Goal: Transaction & Acquisition: Purchase product/service

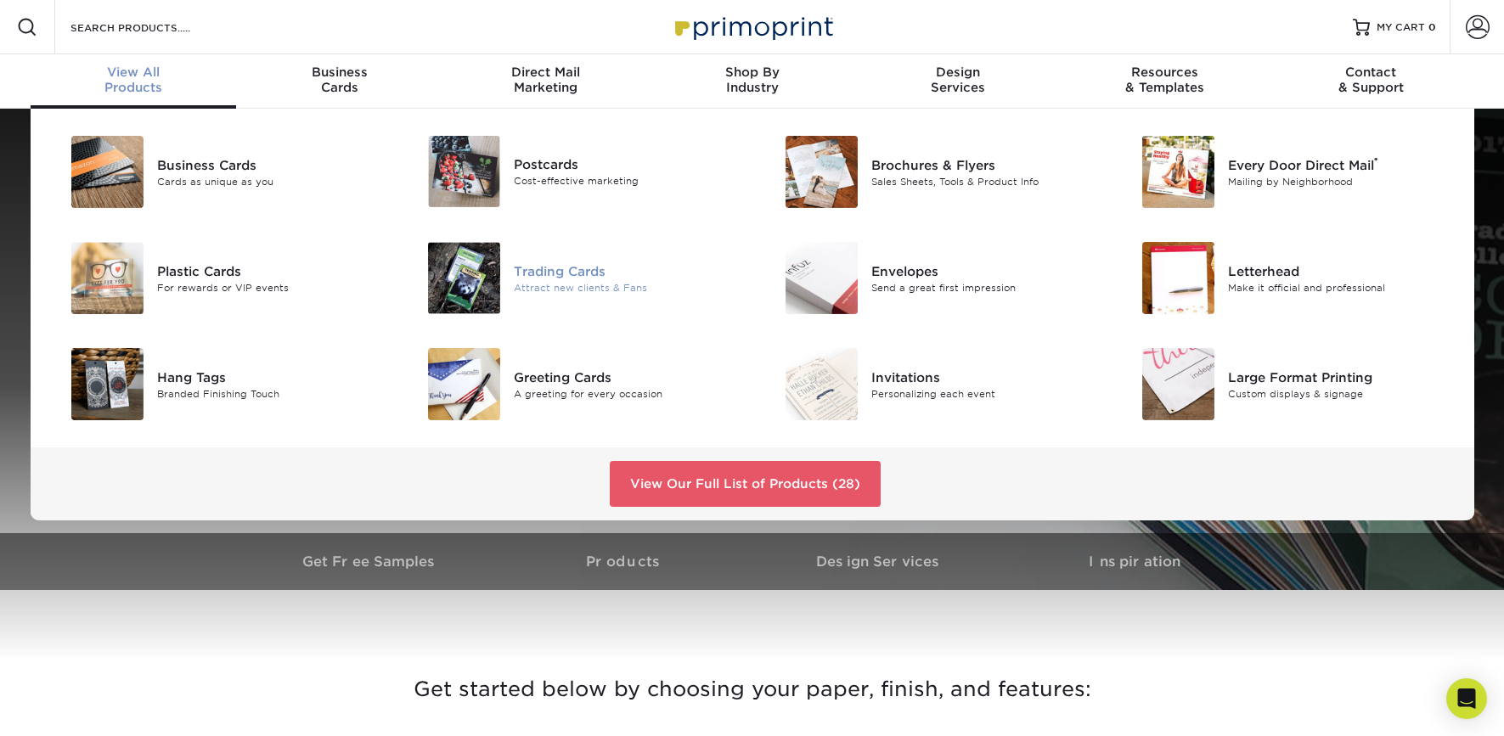
click at [501, 279] on div at bounding box center [454, 278] width 119 height 72
click at [484, 278] on img at bounding box center [464, 278] width 72 height 72
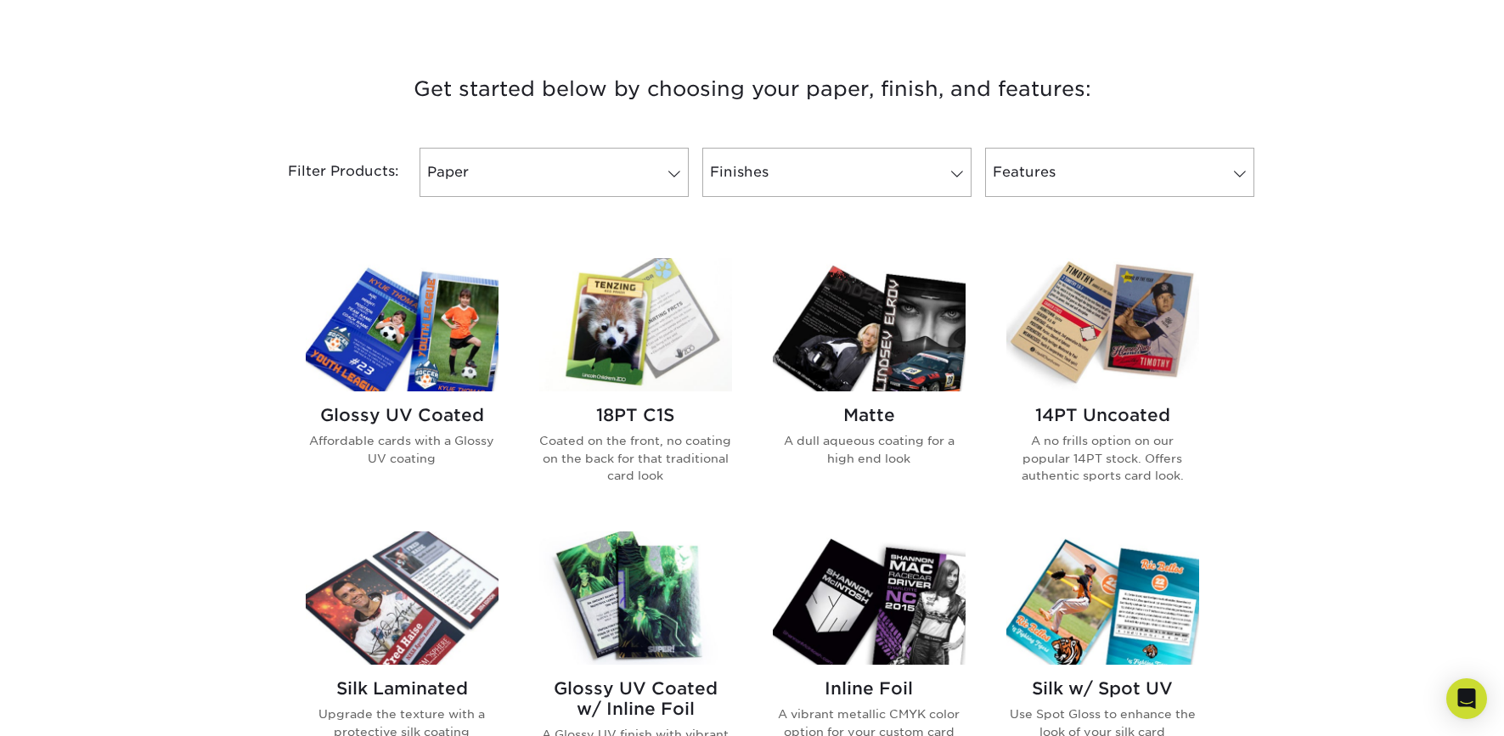
scroll to position [642, 0]
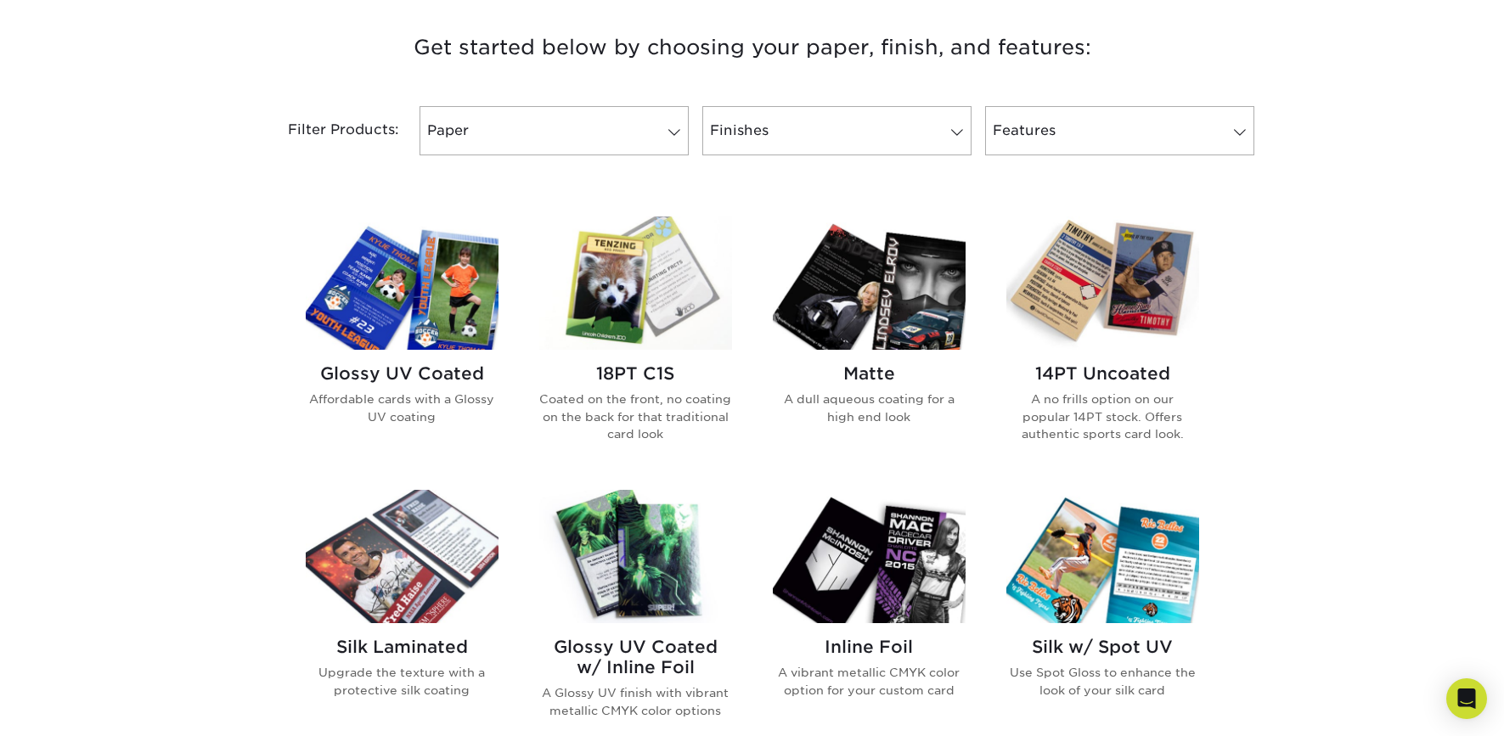
click at [611, 298] on img at bounding box center [635, 283] width 193 height 133
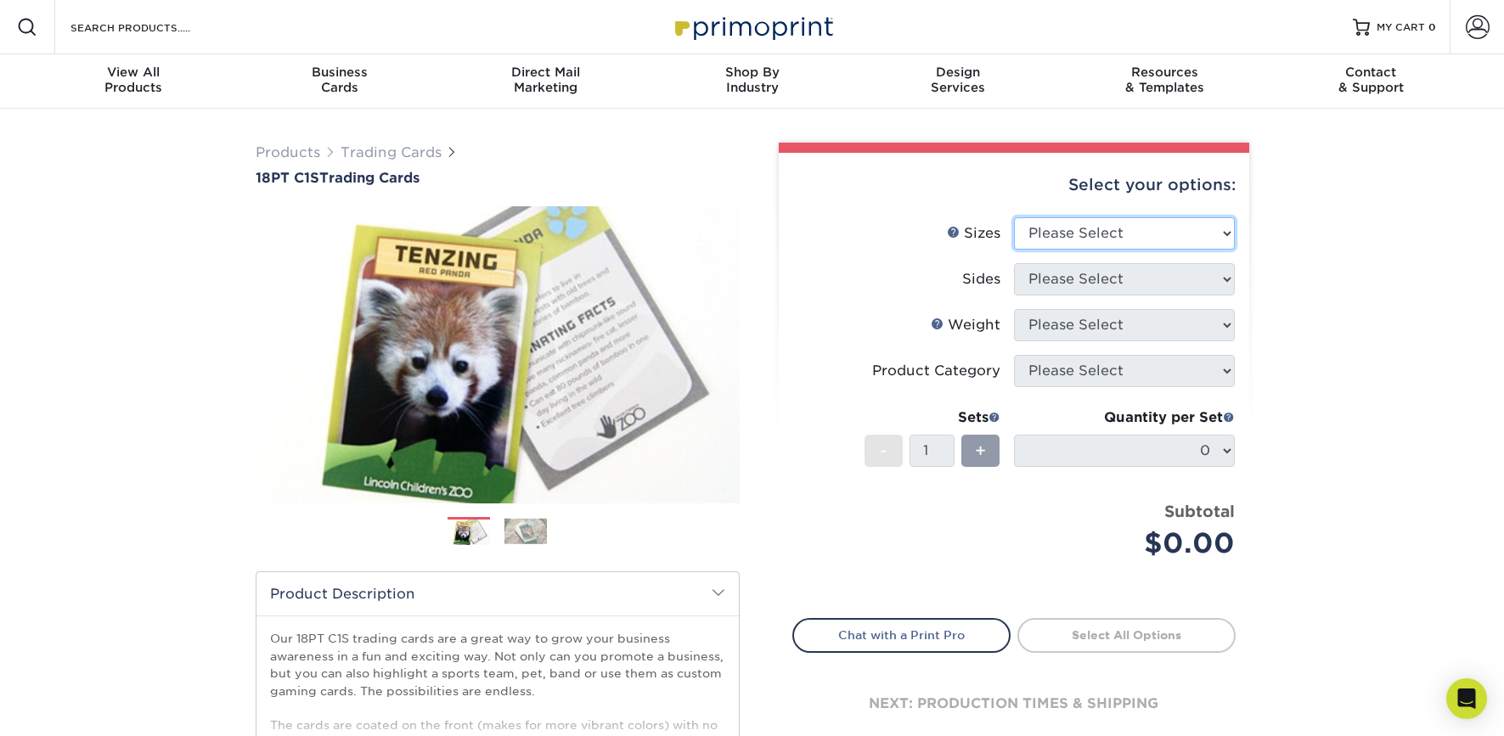
click at [1109, 243] on select "Please Select 2.5" x 3.5"" at bounding box center [1124, 233] width 221 height 32
select select "2.50x3.50"
click at [1014, 217] on select "Please Select 2.5" x 3.5"" at bounding box center [1124, 233] width 221 height 32
click at [1075, 276] on select "Please Select Print Both Sides Print Front Only" at bounding box center [1124, 279] width 221 height 32
select select "13abbda7-1d64-4f25-8bb2-c179b224825d"
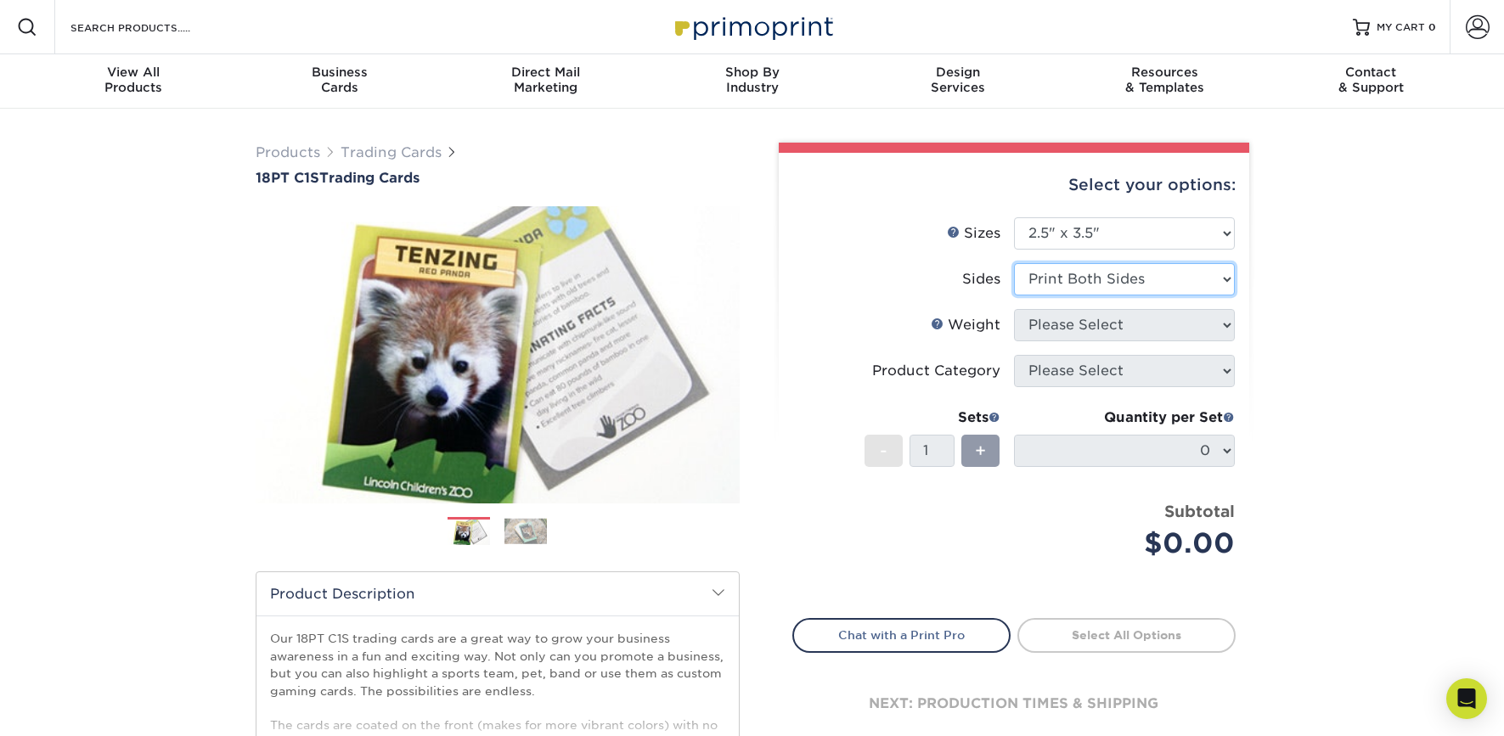
click at [1014, 263] on select "Please Select Print Both Sides Print Front Only" at bounding box center [1124, 279] width 221 height 32
click at [1041, 329] on select "Please Select 18PT C1S" at bounding box center [1124, 325] width 221 height 32
select select "18PTC1S"
click at [1014, 309] on select "Please Select 18PT C1S" at bounding box center [1124, 325] width 221 height 32
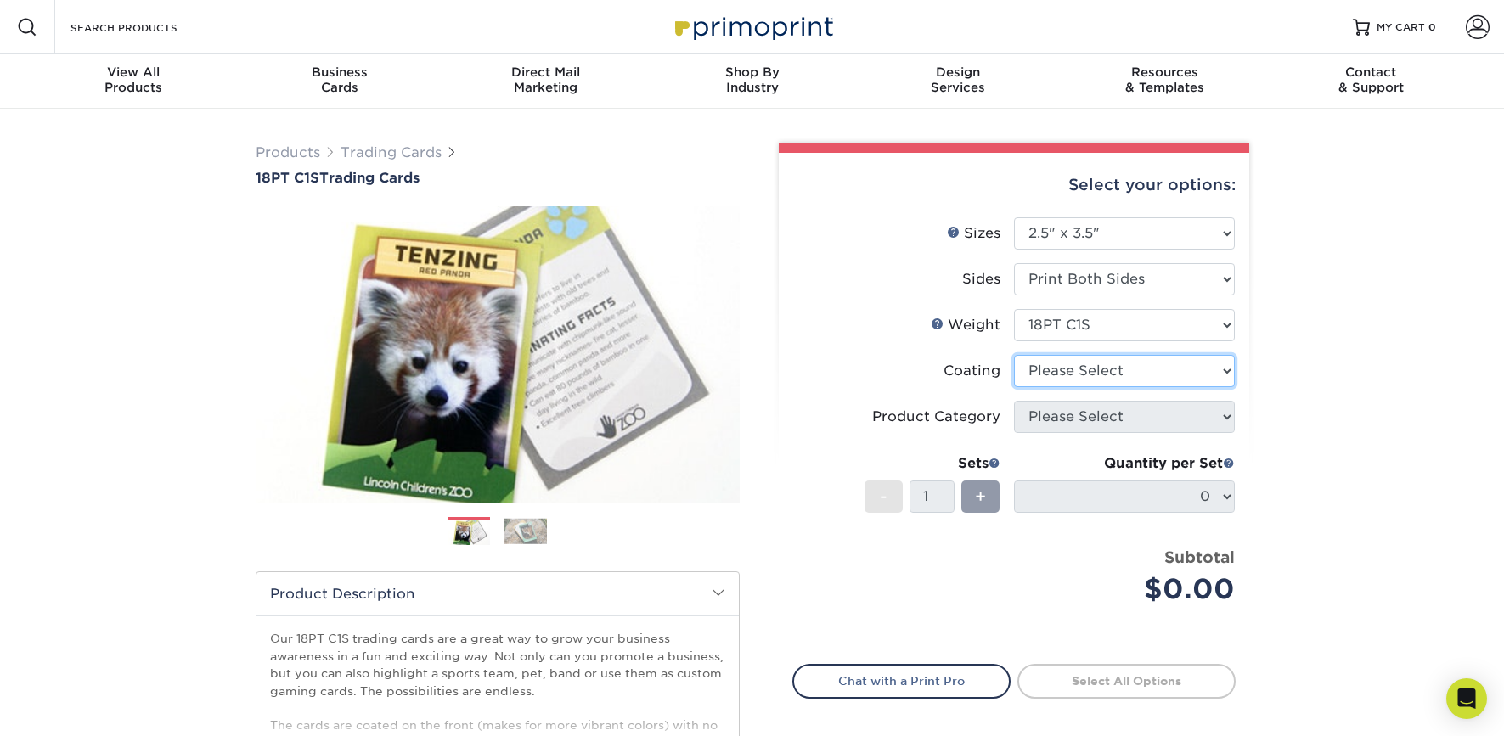
click at [1032, 375] on select at bounding box center [1124, 371] width 221 height 32
select select "3e7618de-abca-4bda-9f97-8b9129e913d8"
click at [1014, 355] on select at bounding box center [1124, 371] width 221 height 32
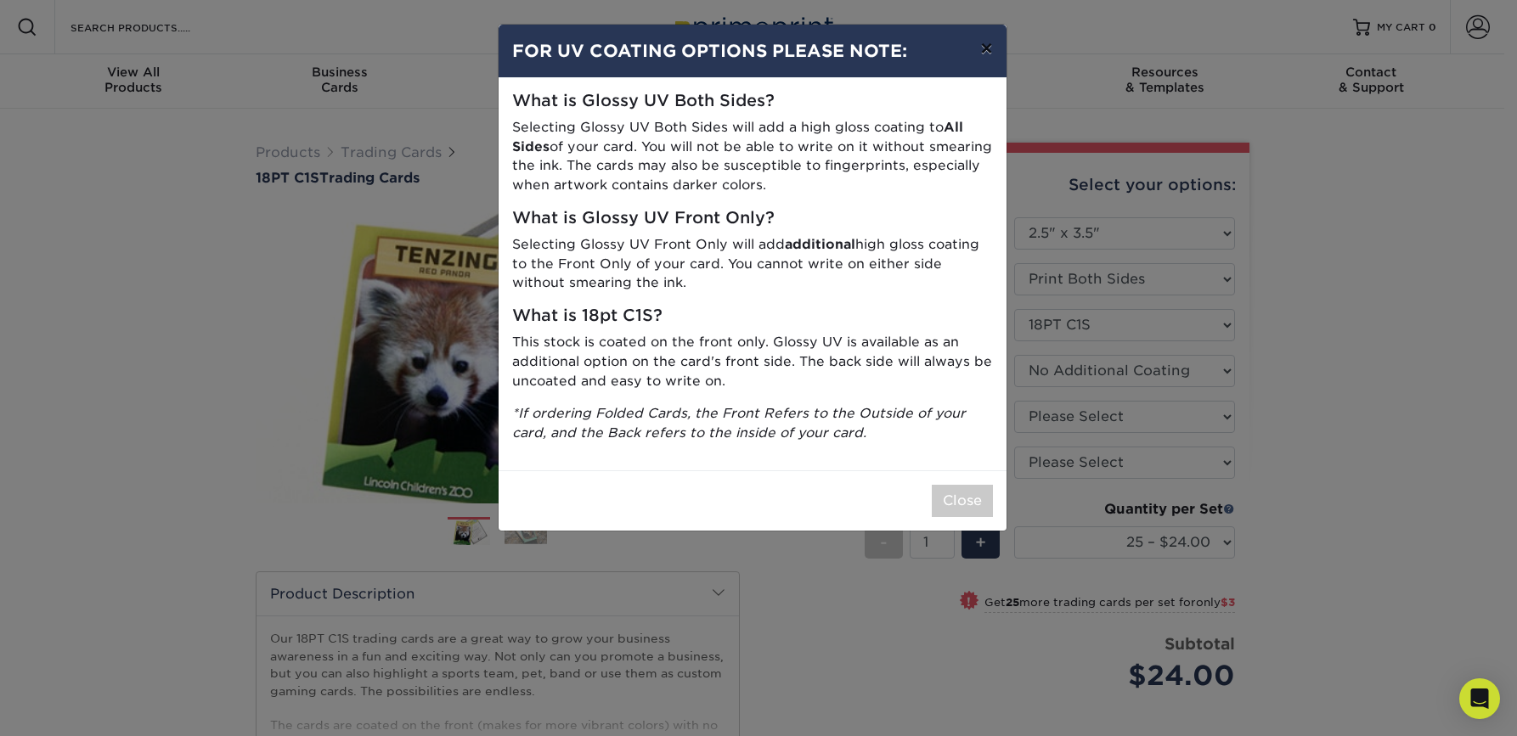
click at [988, 54] on button "×" at bounding box center [986, 49] width 39 height 48
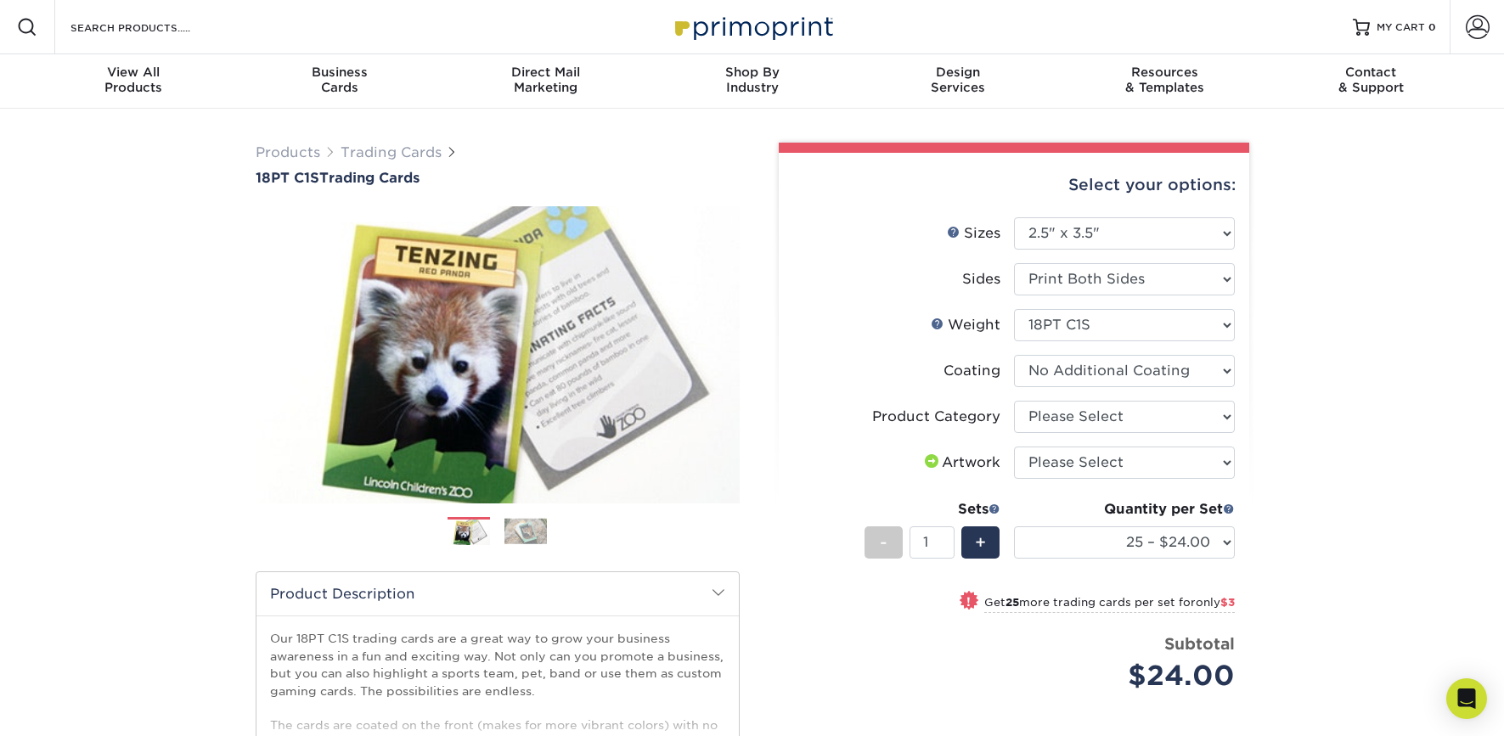
click at [1407, 492] on div "Resources Menu Search Products Account SIGN IN CREATE AN ACCOUNT forgot passwor…" at bounding box center [752, 747] width 1504 height 1495
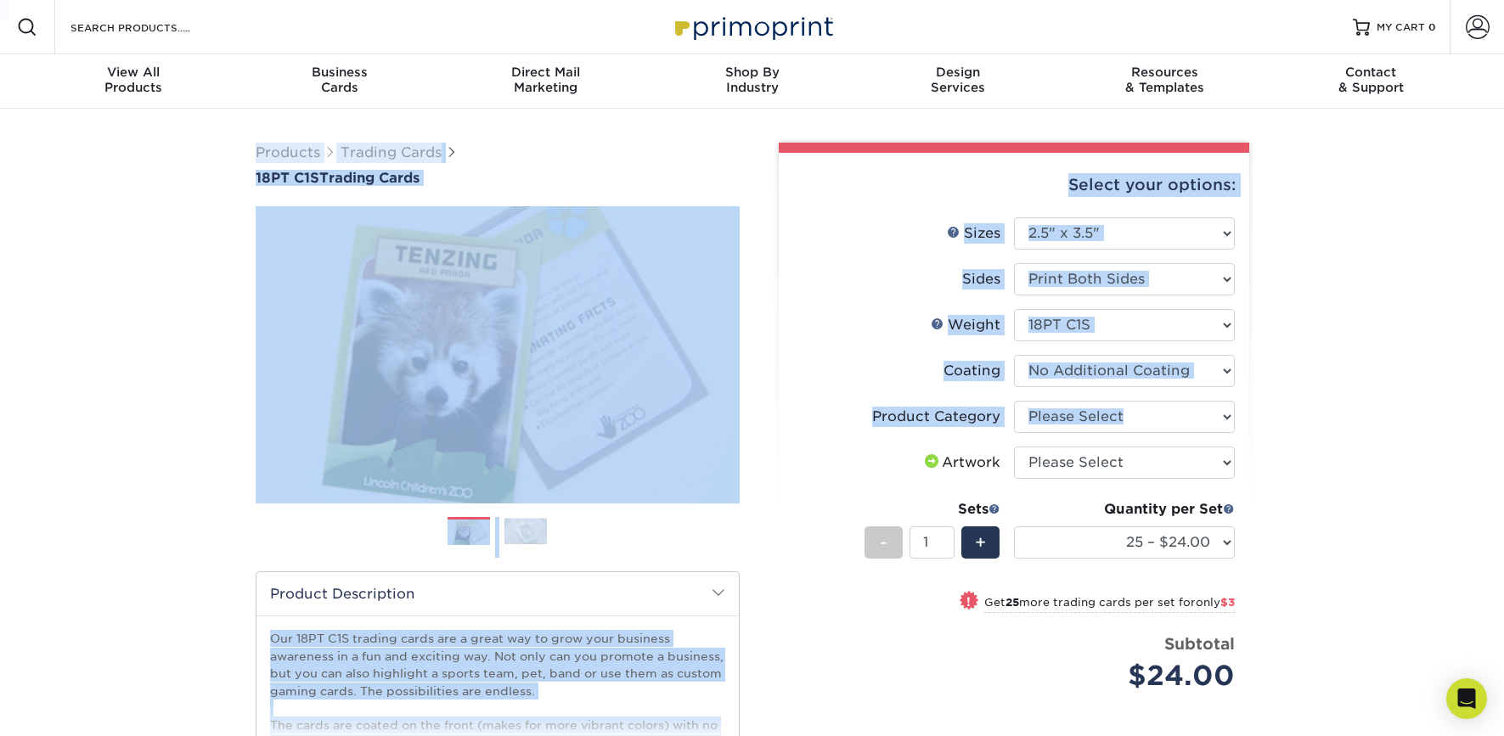
click at [1266, 386] on div "Products Trading Cards 18PT C1S Trading Cards Previous Next show more" at bounding box center [752, 553] width 1504 height 889
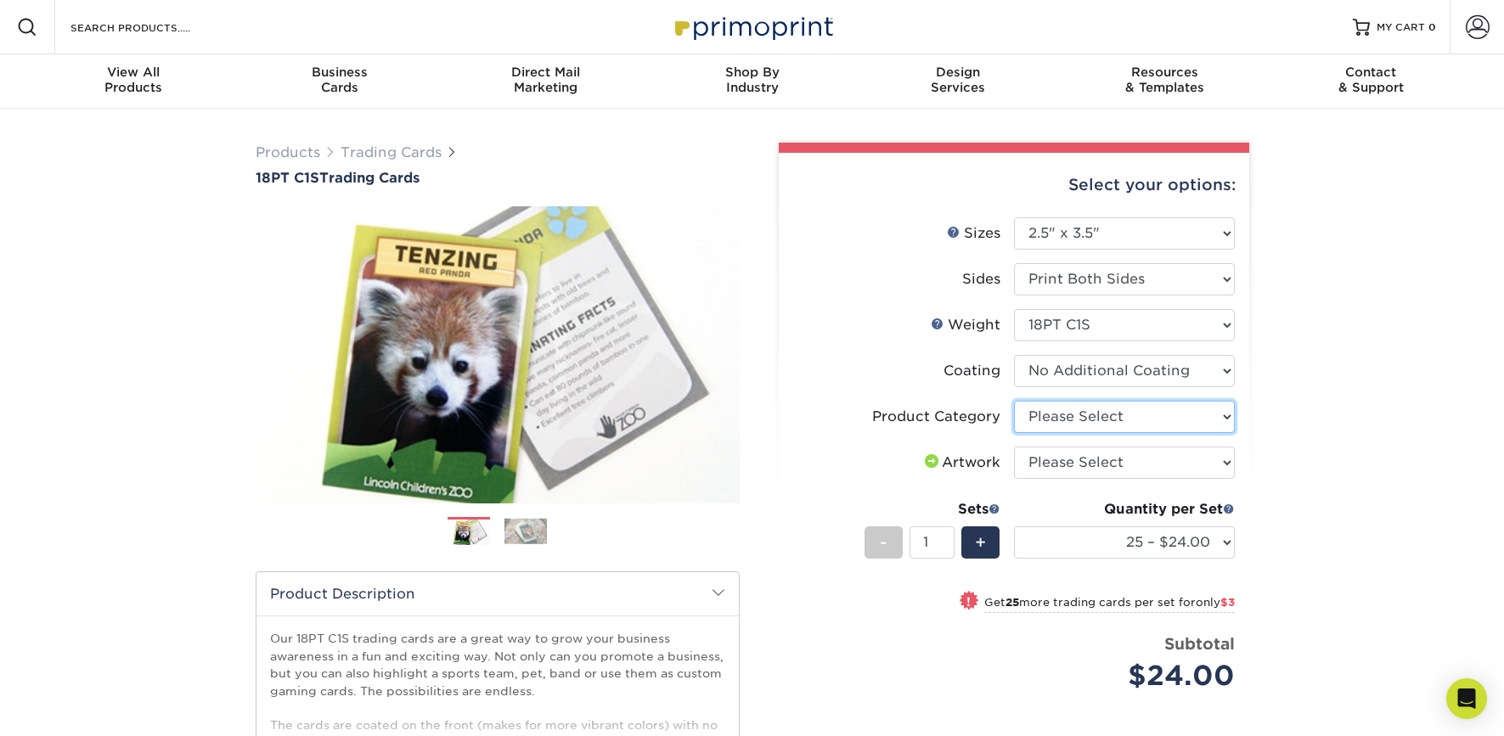
click at [1216, 415] on select "Please Select Trading Cards" at bounding box center [1124, 417] width 221 height 32
select select "c2f9bce9-36c2-409d-b101-c29d9d031e18"
click at [1014, 401] on select "Please Select Trading Cards" at bounding box center [1124, 417] width 221 height 32
click at [1057, 466] on select "Please Select I will upload files I need a design - $100" at bounding box center [1124, 463] width 221 height 32
select select "upload"
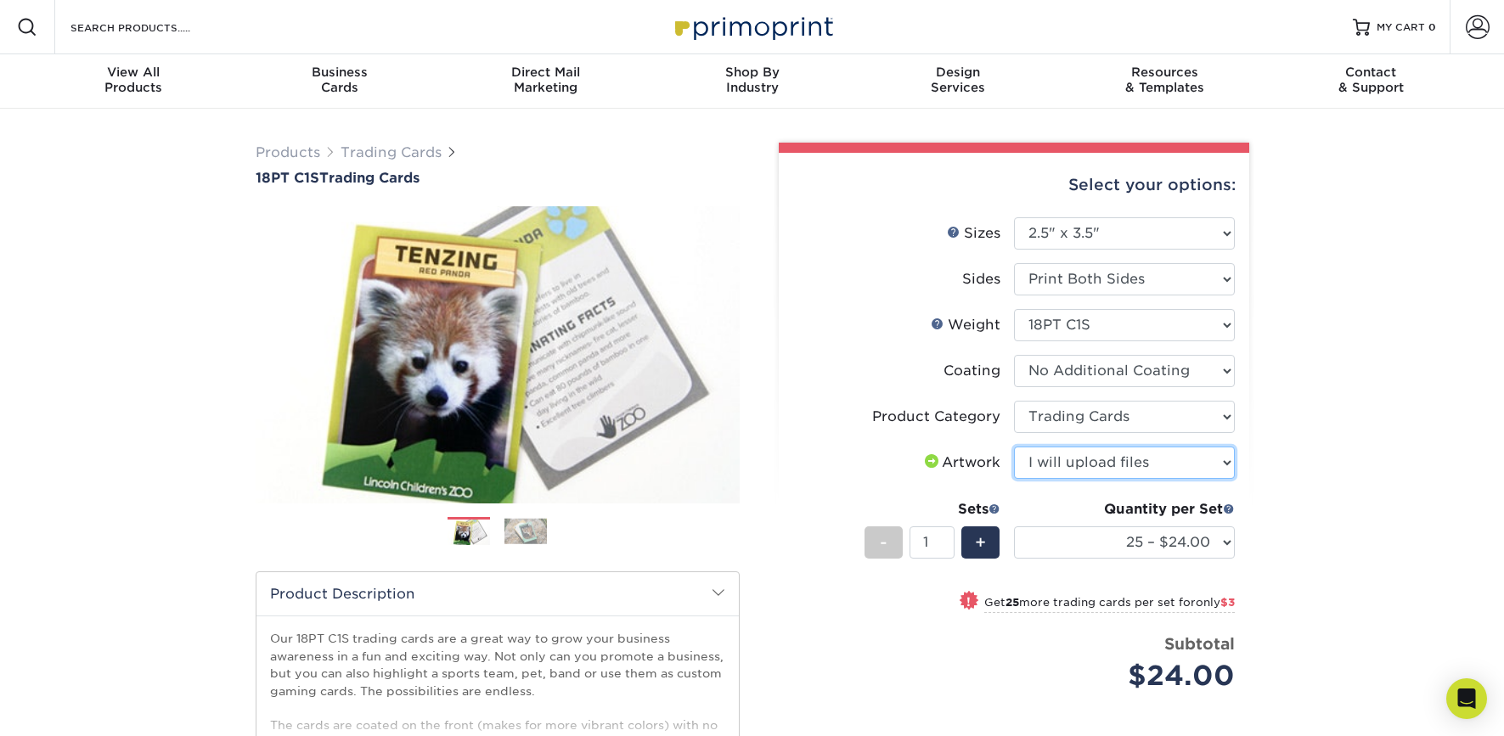
click at [1014, 447] on select "Please Select I will upload files I need a design - $100" at bounding box center [1124, 463] width 221 height 32
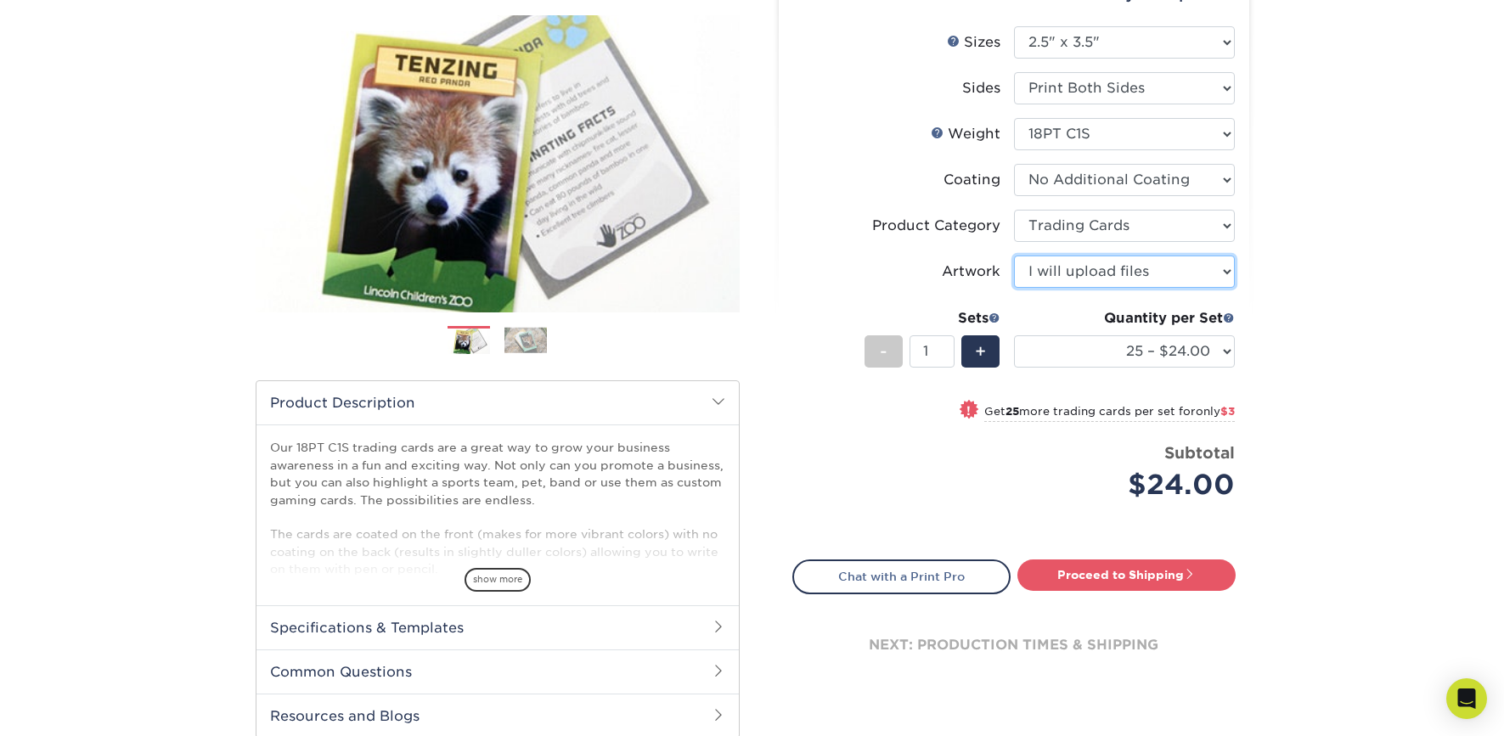
scroll to position [191, 0]
click at [1227, 413] on span "$3" at bounding box center [1228, 411] width 14 height 13
select select "50 – $27.00"
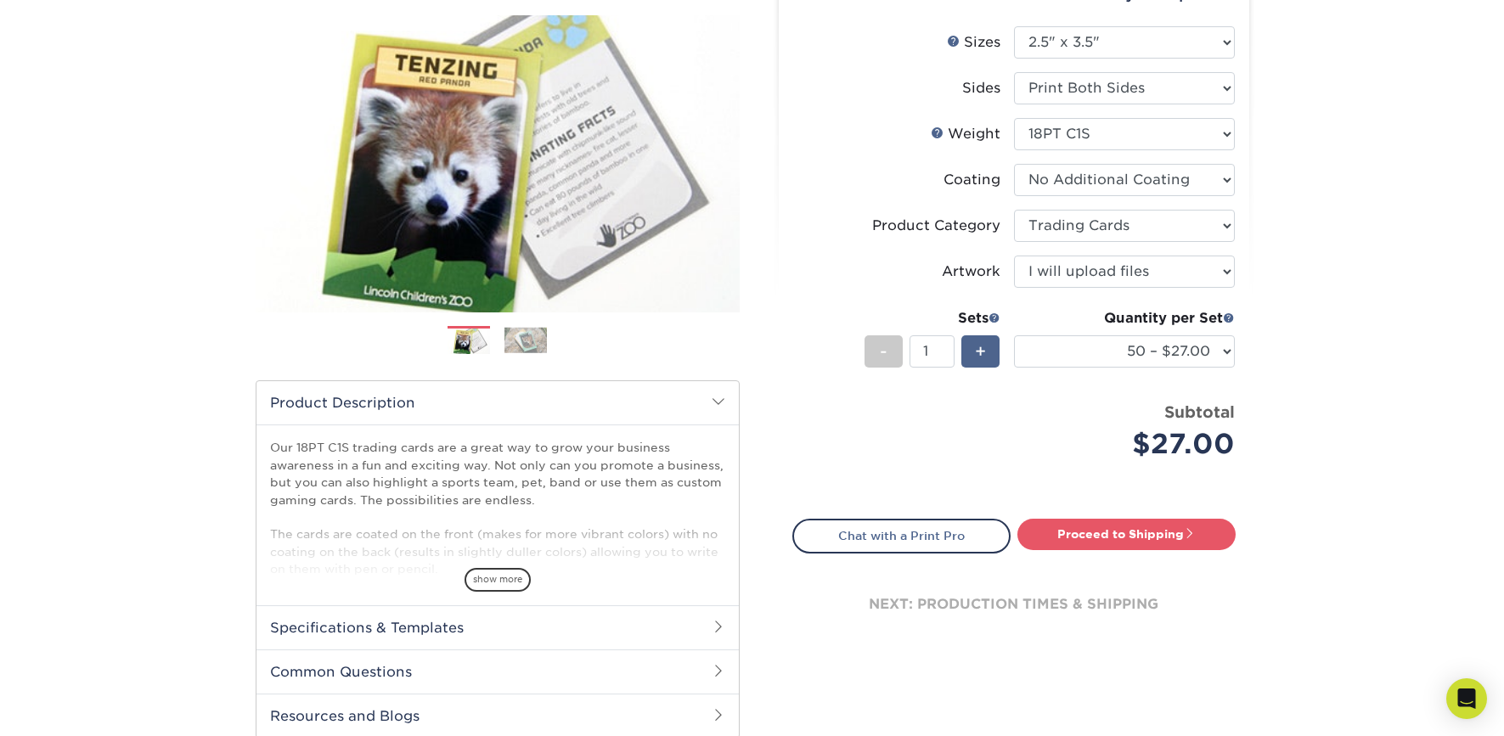
click at [979, 355] on span "+" at bounding box center [980, 351] width 11 height 25
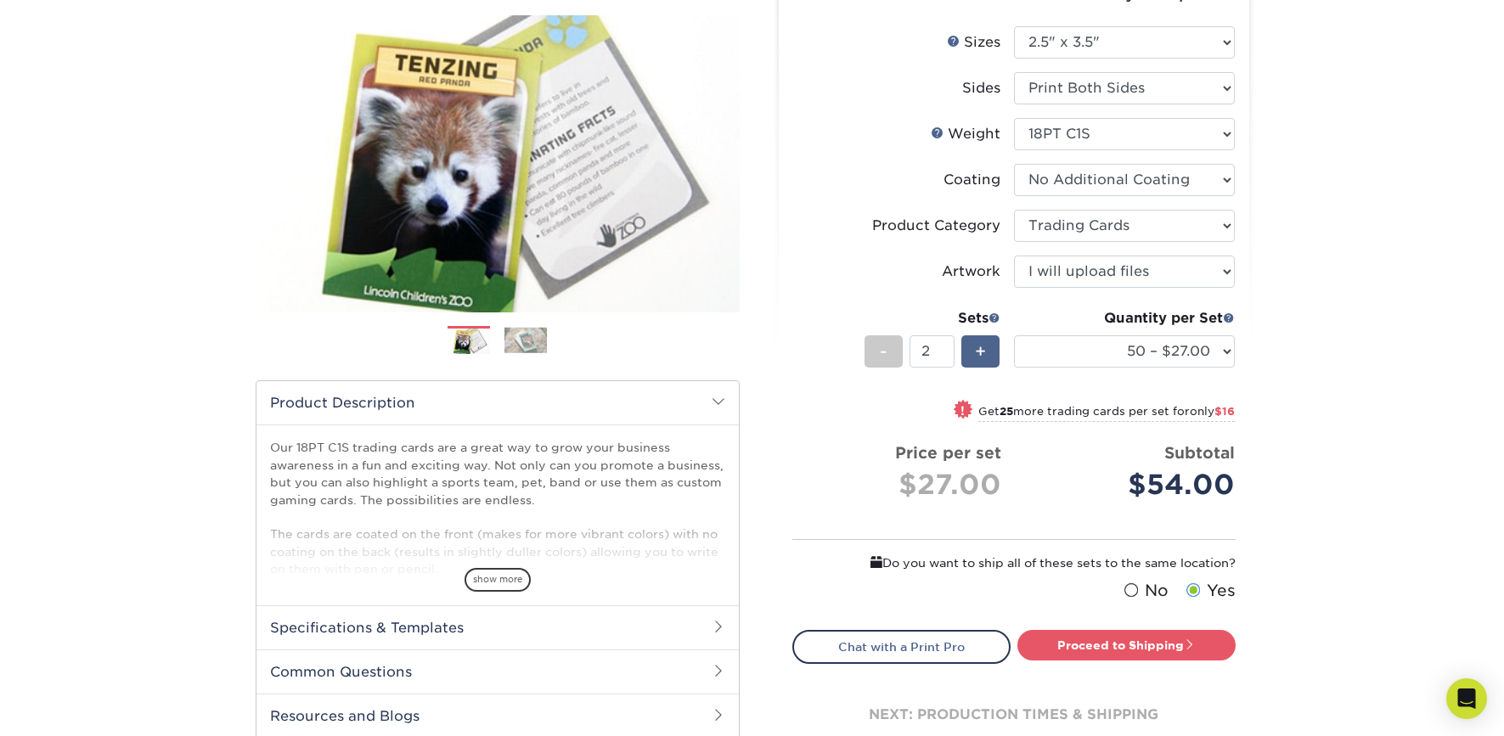
click at [979, 355] on span "+" at bounding box center [980, 351] width 11 height 25
type input "4"
click at [1023, 409] on small "Get 25 more trading cards per set for only $32" at bounding box center [1106, 413] width 257 height 17
select select "75 – $35.00"
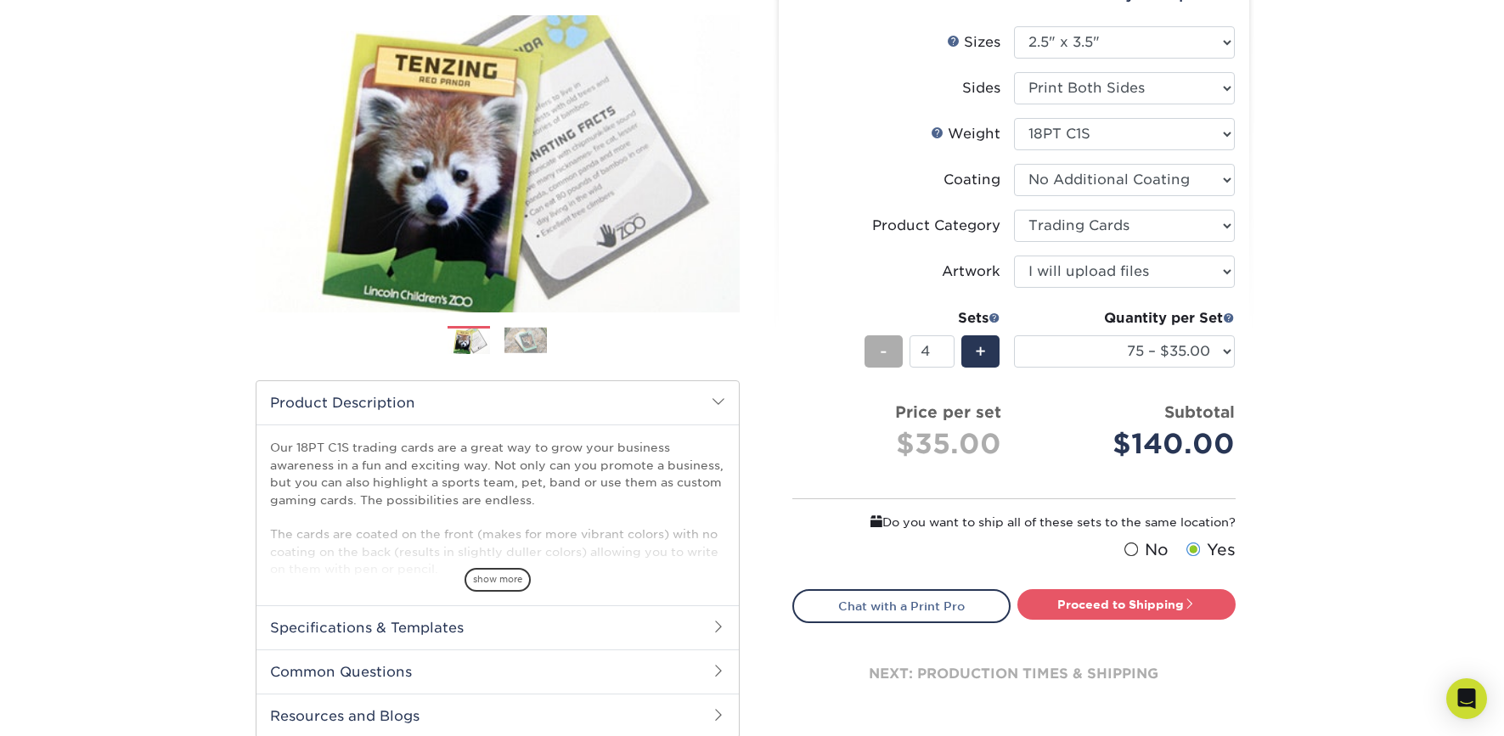
click at [889, 353] on div "-" at bounding box center [884, 352] width 38 height 32
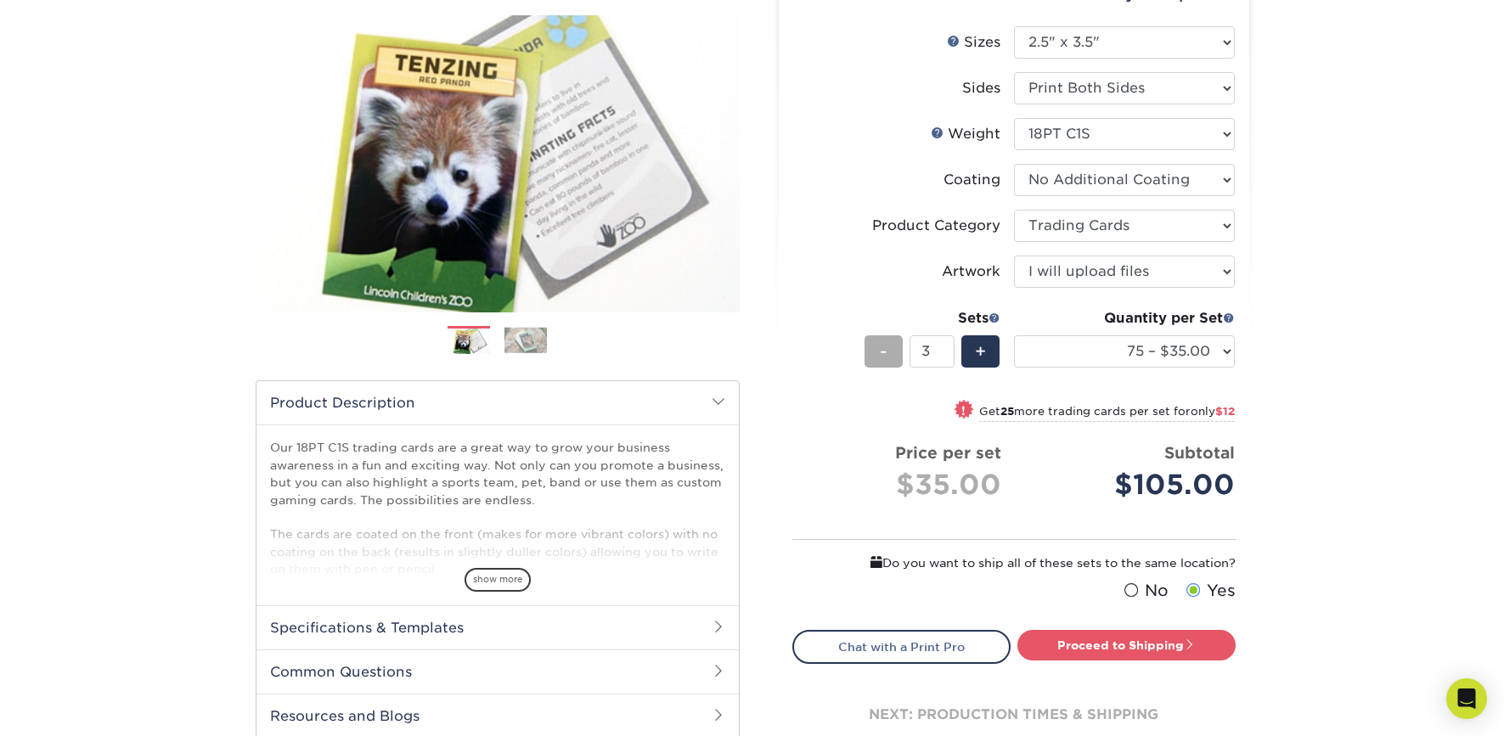
click at [889, 353] on div "-" at bounding box center [884, 352] width 38 height 32
type input "1"
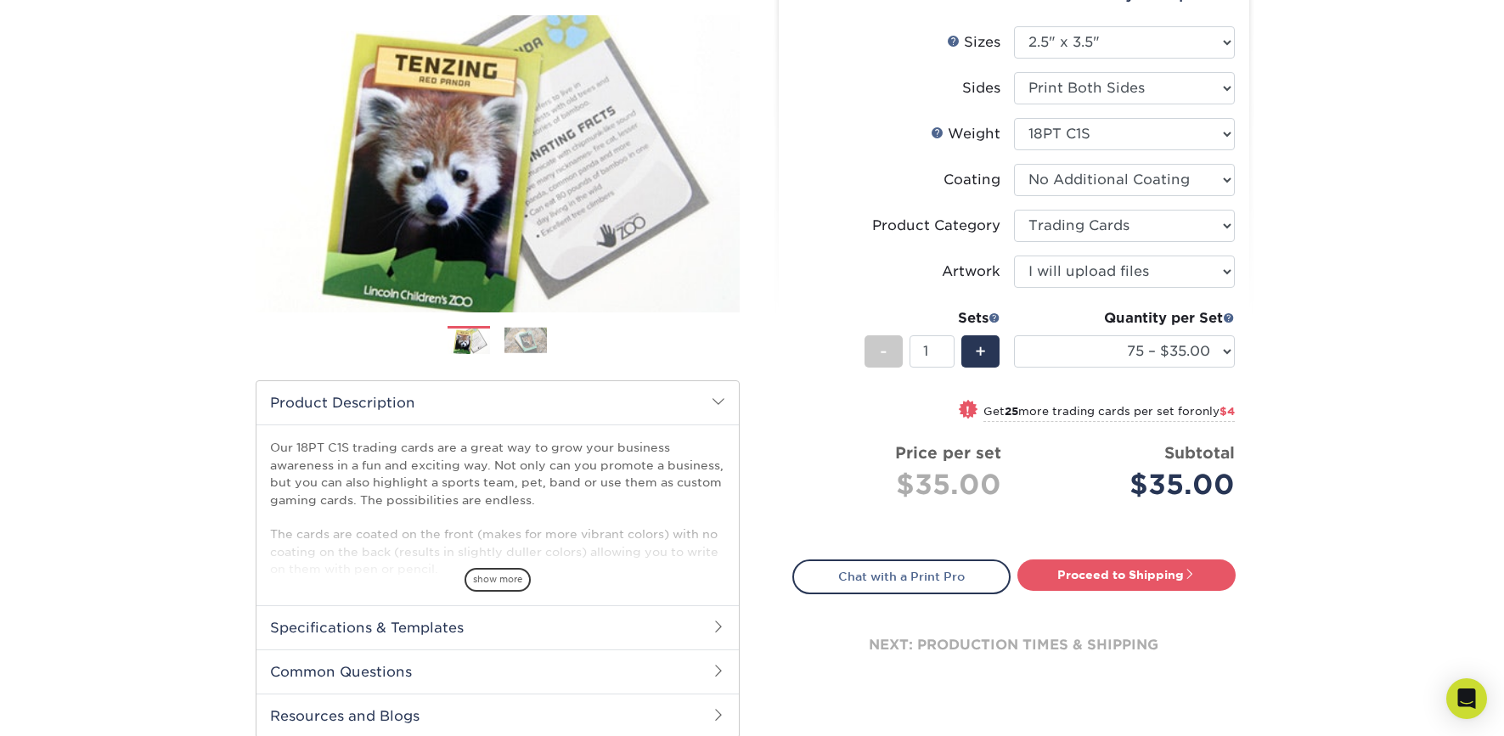
click at [1201, 413] on span "only $4" at bounding box center [1215, 411] width 40 height 13
select select "100 – $39.00"
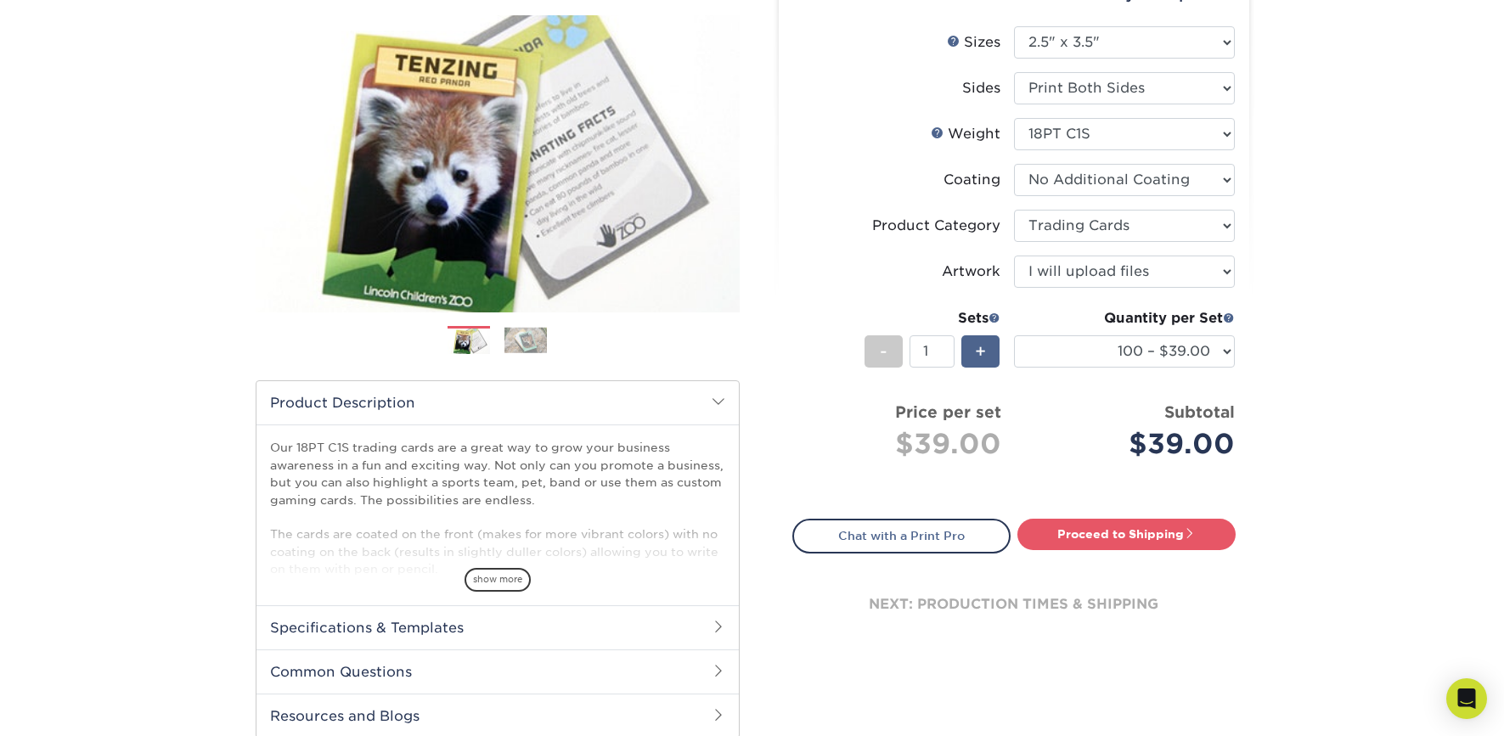
click at [979, 347] on span "+" at bounding box center [980, 351] width 11 height 25
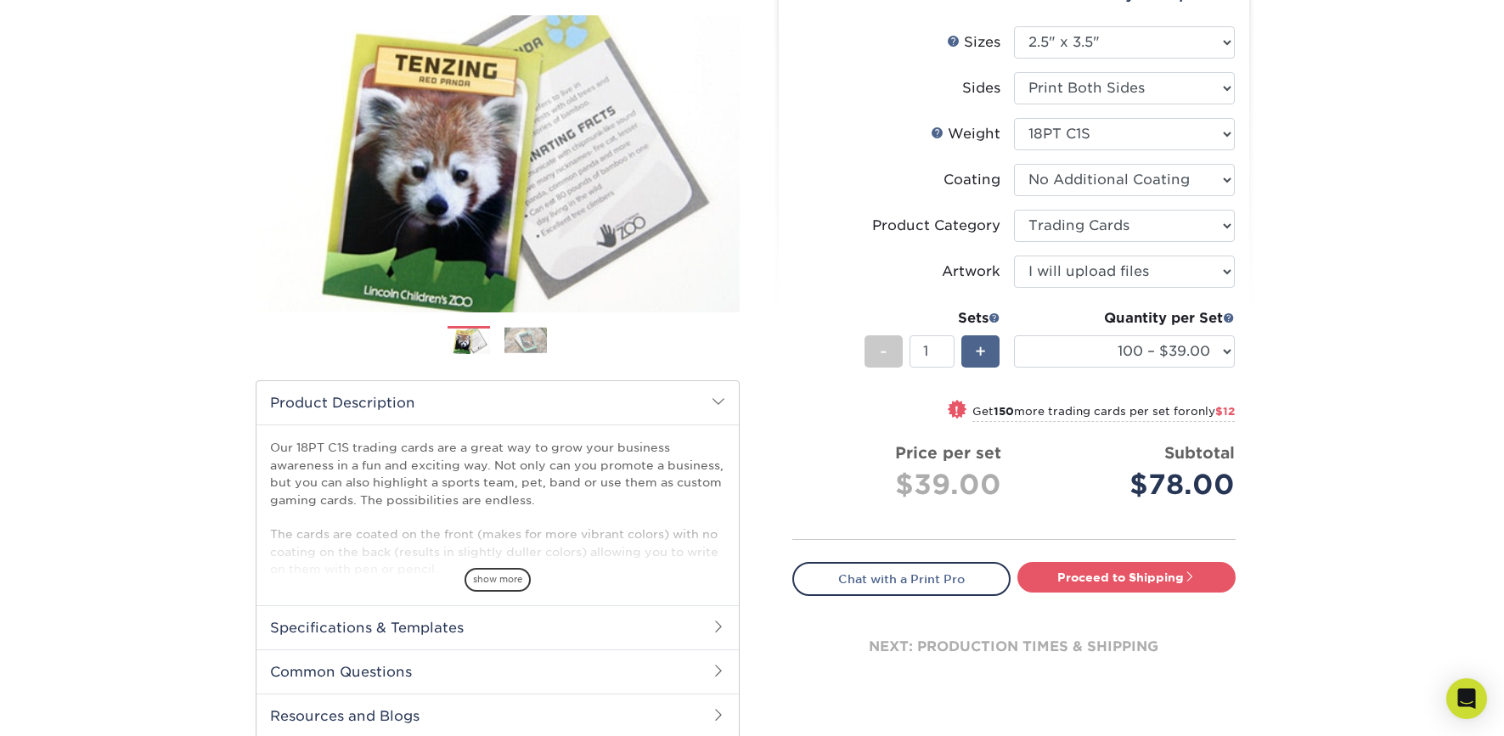
type input "2"
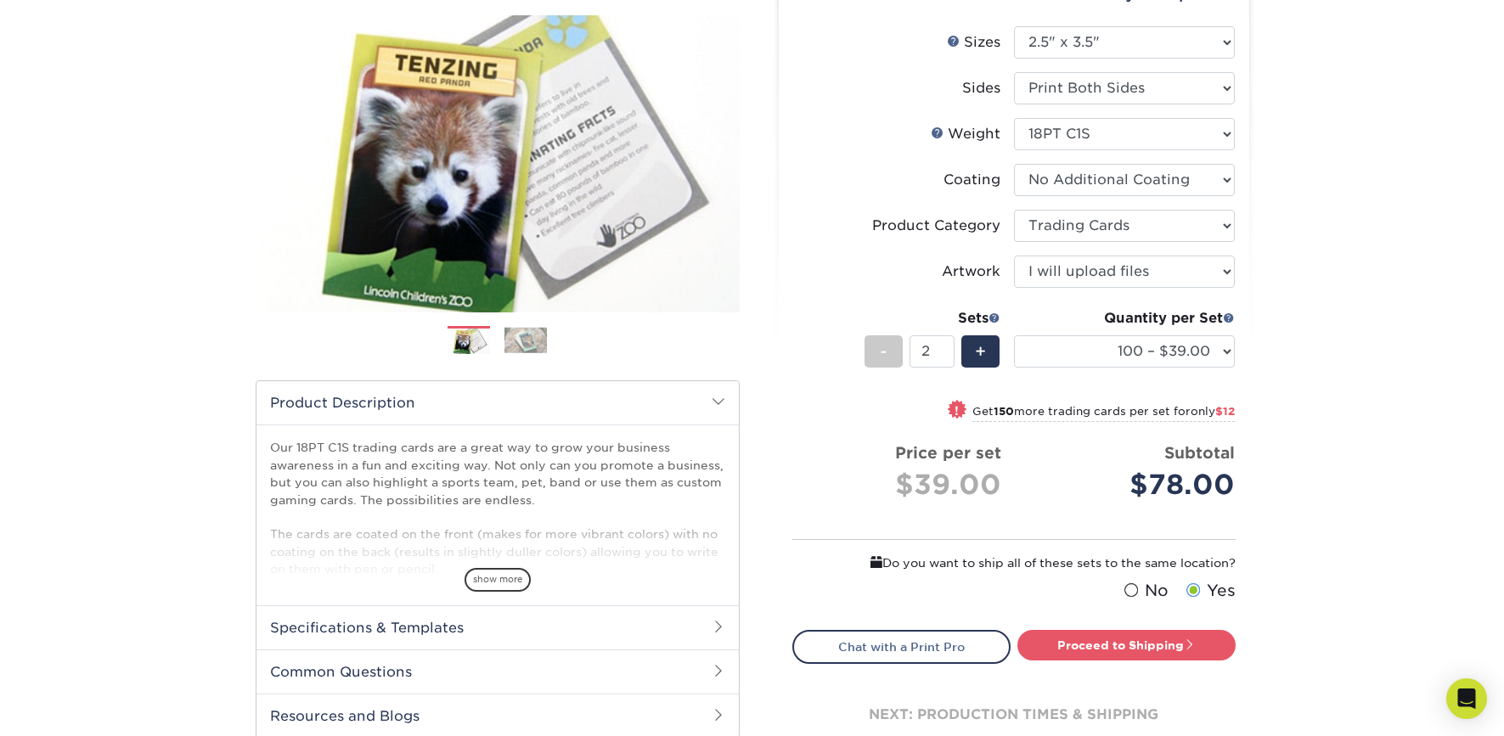
click at [1068, 415] on small "Get 150 more trading cards per set for only $12" at bounding box center [1104, 413] width 262 height 17
select select "250 – $45.00"
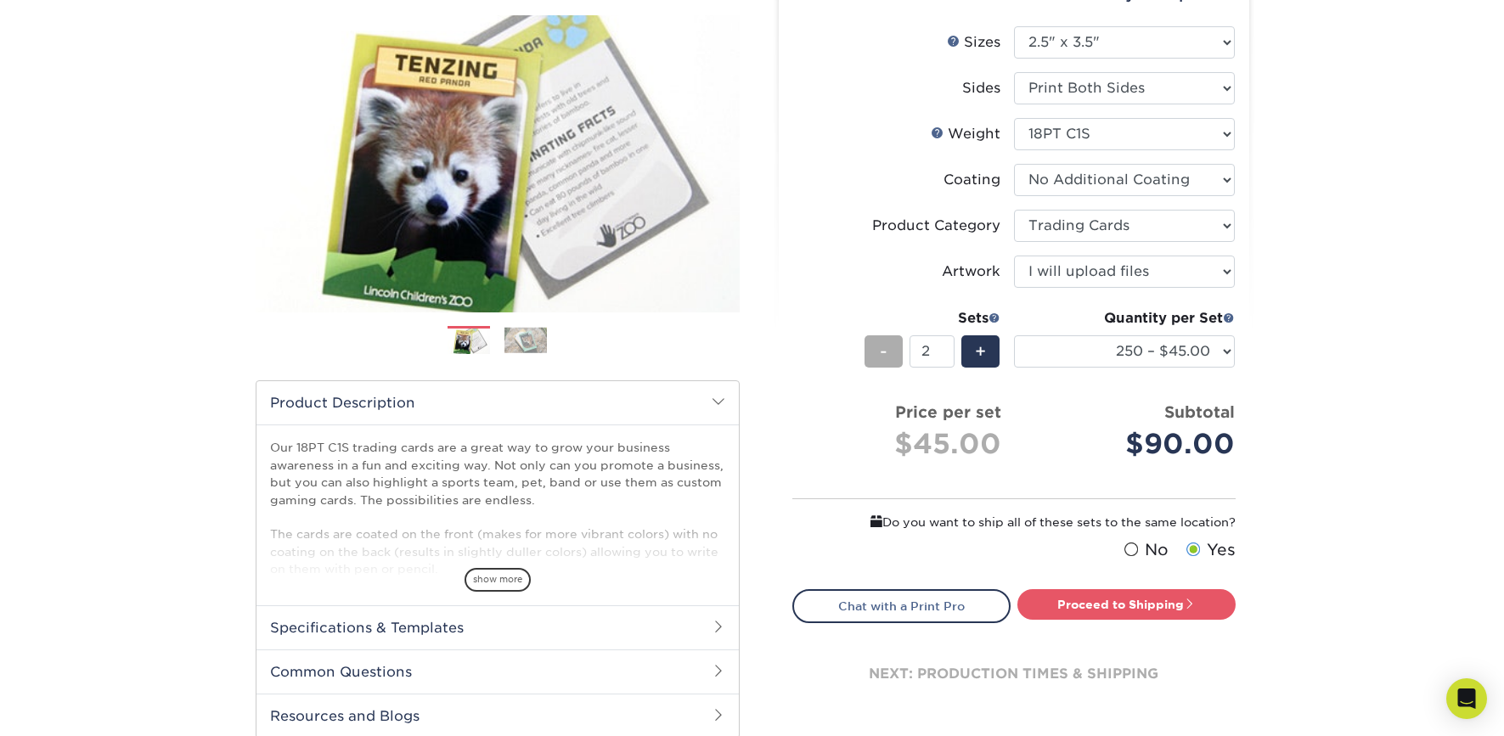
click at [888, 358] on div "-" at bounding box center [884, 352] width 38 height 32
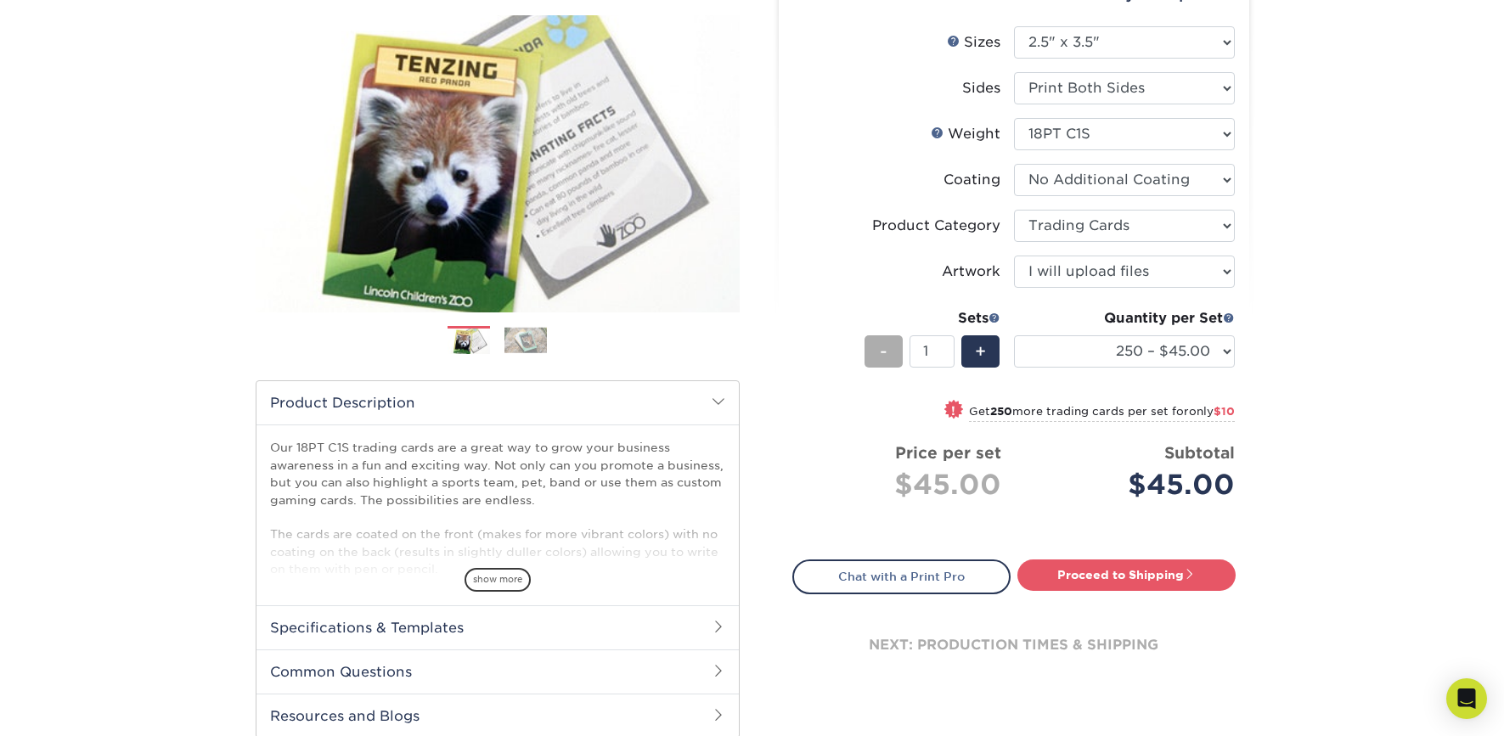
click at [883, 349] on span "-" at bounding box center [884, 351] width 8 height 25
click at [938, 354] on input "1" at bounding box center [932, 352] width 45 height 32
click at [948, 348] on input "2" at bounding box center [932, 352] width 45 height 32
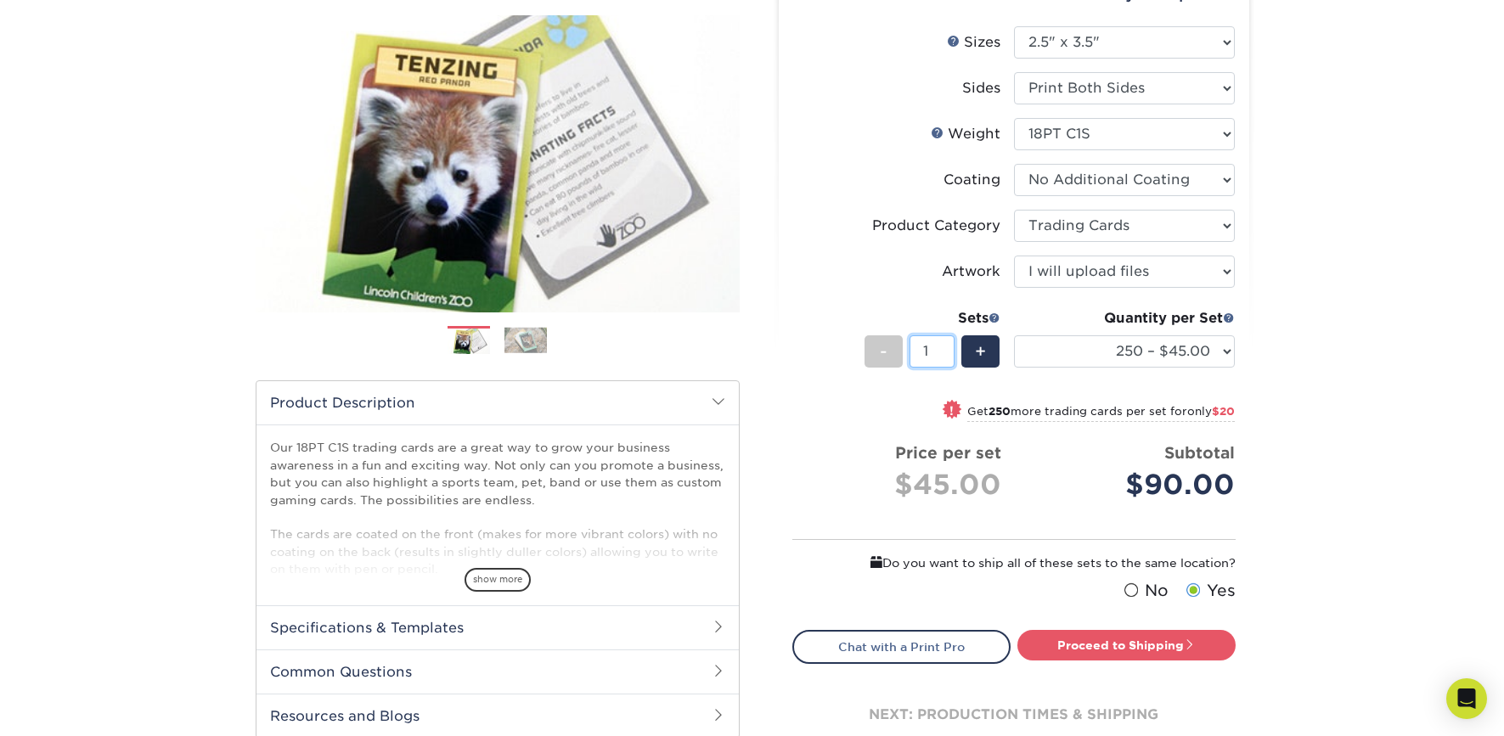
type input "1"
click at [948, 355] on input "1" at bounding box center [932, 352] width 45 height 32
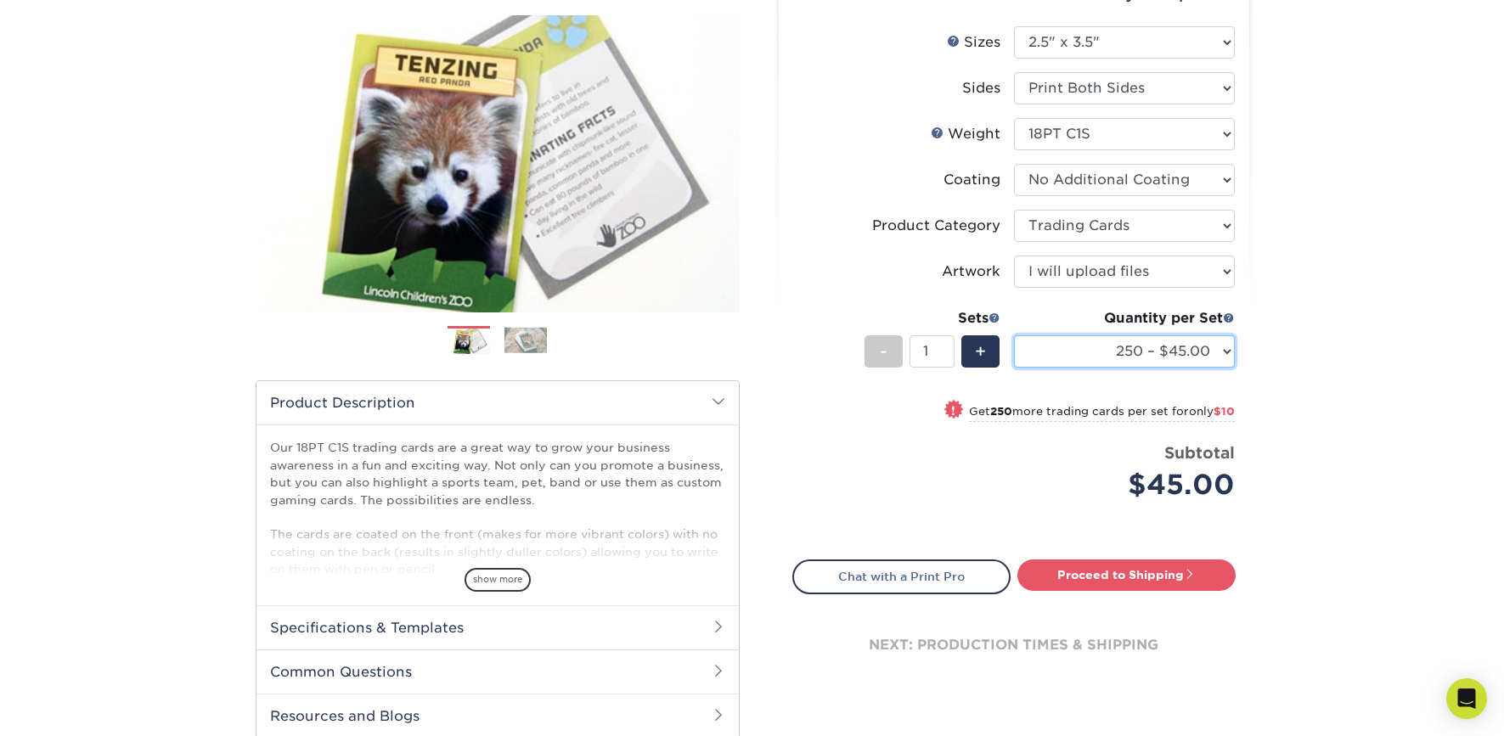
click at [1094, 355] on select "25 – $24.00 50 – $27.00 75 – $35.00 100 – $39.00 250 – $45.00 500 – $55.00 1000…" at bounding box center [1124, 352] width 221 height 32
click at [1014, 336] on select "25 – $24.00 50 – $27.00 75 – $35.00 100 – $39.00 250 – $45.00 500 – $55.00 1000…" at bounding box center [1124, 352] width 221 height 32
click at [1078, 414] on small "Get 25 more trading cards per set for only $3" at bounding box center [1110, 413] width 251 height 17
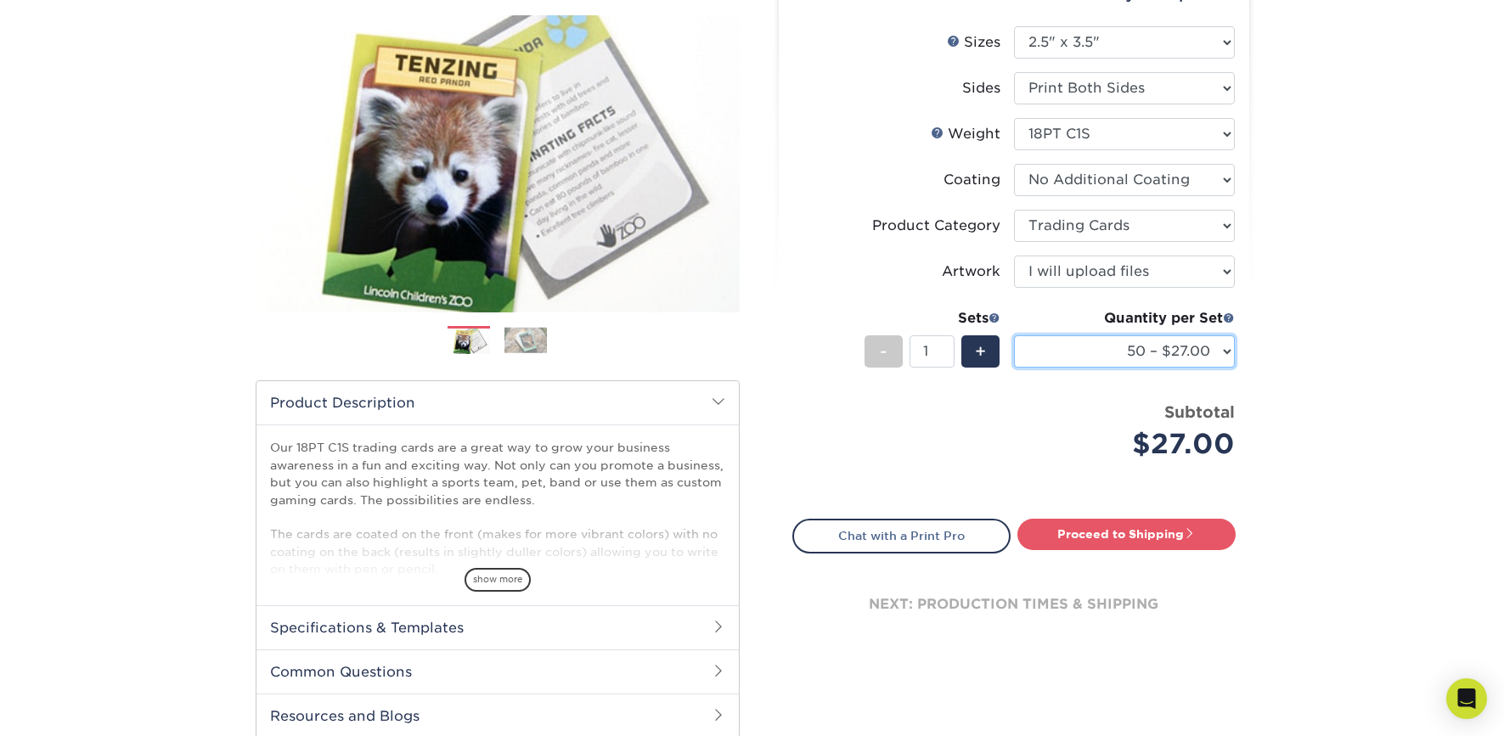
click at [1224, 353] on select "25 – $24.00 50 – $27.00 75 – $35.00 100 – $39.00 250 – $45.00 500 – $55.00 1000…" at bounding box center [1124, 352] width 221 height 32
select select "100 – $39.00"
click at [1014, 336] on select "25 – $24.00 50 – $27.00 75 – $35.00 100 – $39.00 250 – $45.00 500 – $55.00 1000…" at bounding box center [1124, 352] width 221 height 32
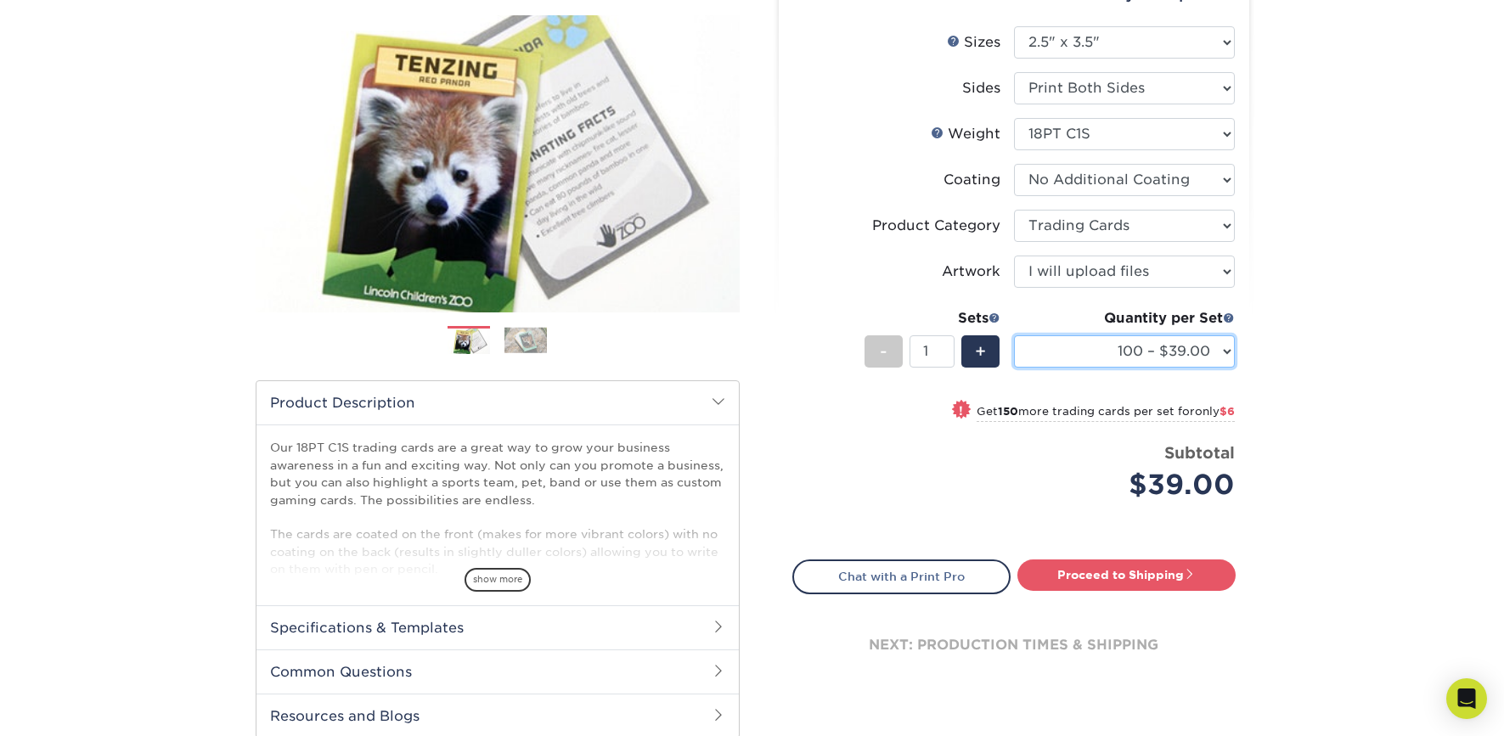
click at [1225, 352] on select "25 – $24.00 50 – $27.00 75 – $35.00 100 – $39.00 250 – $45.00 500 – $55.00 1000…" at bounding box center [1124, 352] width 221 height 32
click at [1228, 356] on select "25 – $24.00 50 – $27.00 75 – $35.00 100 – $39.00 250 – $45.00 500 – $55.00 1000…" at bounding box center [1124, 352] width 221 height 32
